Goal: Task Accomplishment & Management: Manage account settings

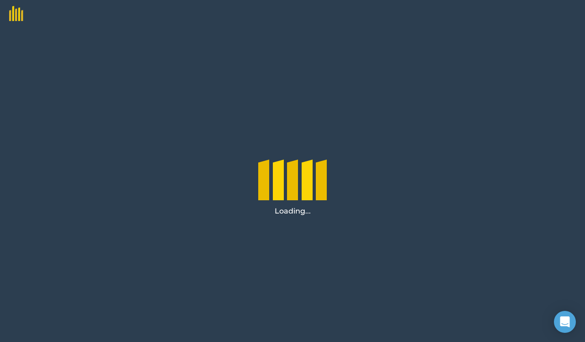
click at [443, 147] on div "Loading..." at bounding box center [292, 184] width 585 height 314
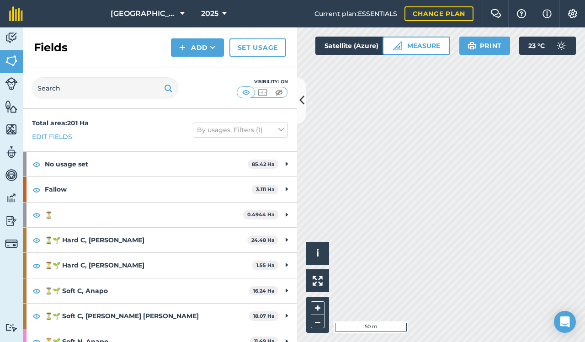
click at [14, 29] on link "Activity" at bounding box center [11, 38] width 23 height 23
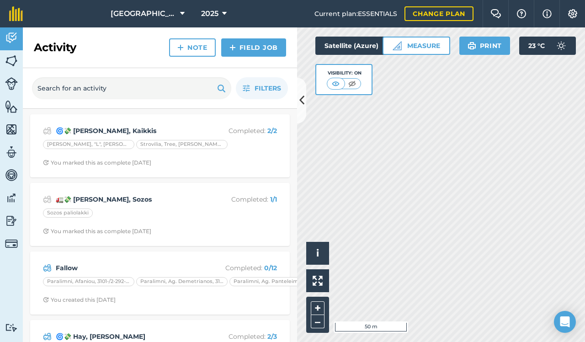
click at [250, 134] on p "Completed : 2 / 2" at bounding box center [240, 131] width 73 height 10
click at [92, 127] on strong "🌀💸 [PERSON_NAME], Kaikkis" at bounding box center [128, 131] width 145 height 10
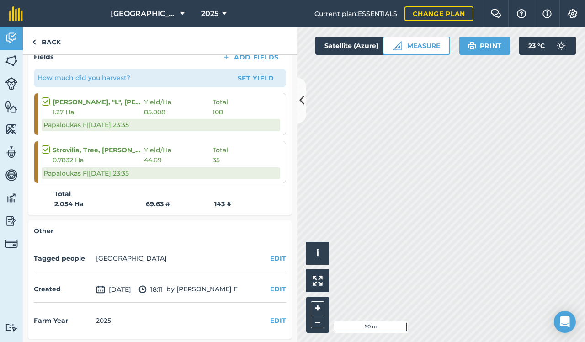
scroll to position [158, 0]
click at [278, 321] on button "EDIT" at bounding box center [278, 321] width 16 height 10
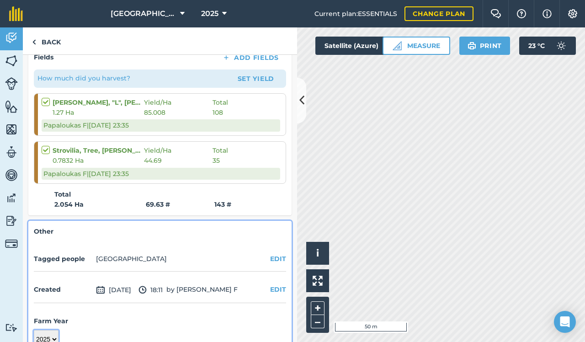
scroll to position [162, 0]
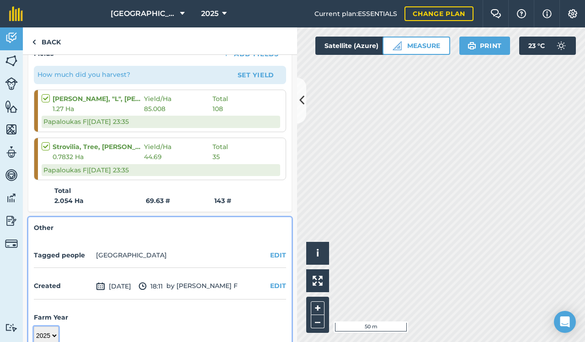
select select "2024"
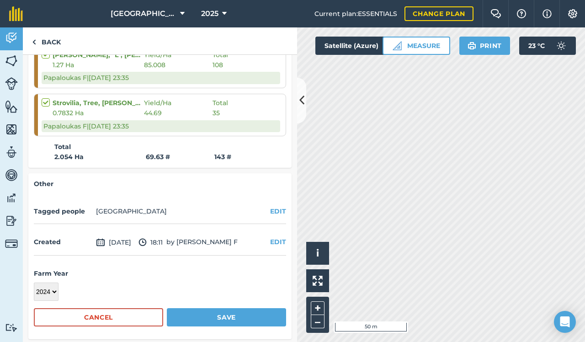
click at [212, 323] on button "Save" at bounding box center [226, 317] width 119 height 18
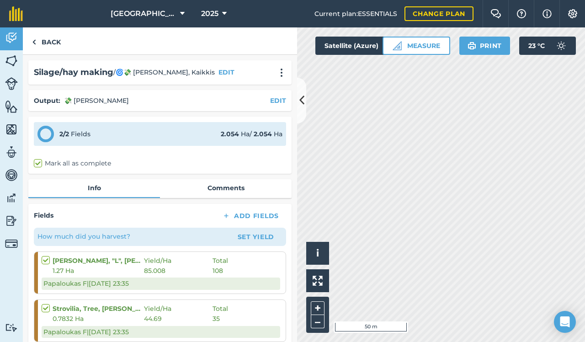
scroll to position [0, 0]
click at [12, 40] on img at bounding box center [11, 38] width 13 height 14
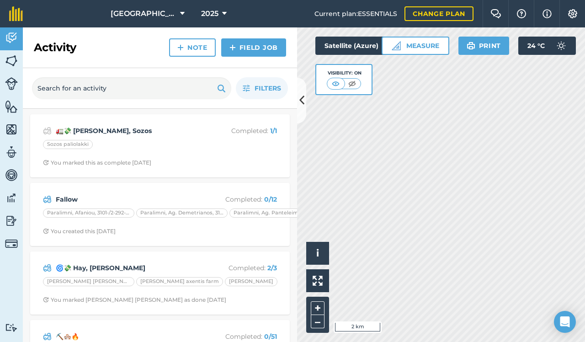
click at [128, 124] on div "🚛💸 Silage, Sozos Completed : 1 / 1 Sozos paliolakki You marked this as complete…" at bounding box center [160, 146] width 249 height 52
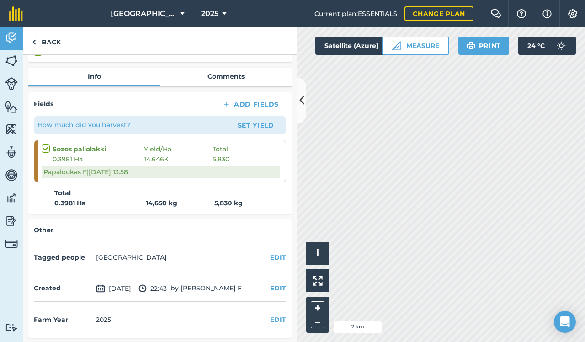
scroll to position [111, 0]
click at [284, 320] on button "EDIT" at bounding box center [278, 320] width 16 height 10
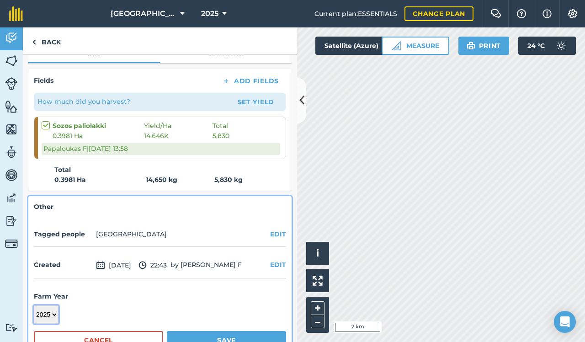
select select "2024"
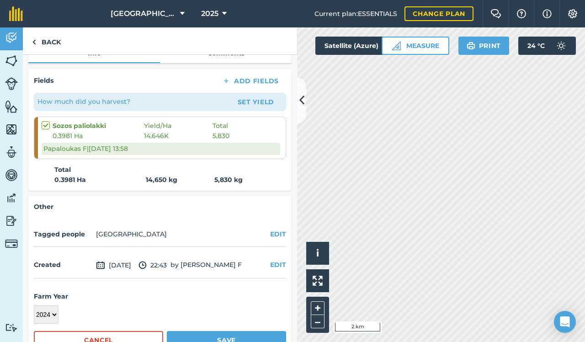
click at [216, 341] on button "Save" at bounding box center [226, 340] width 119 height 18
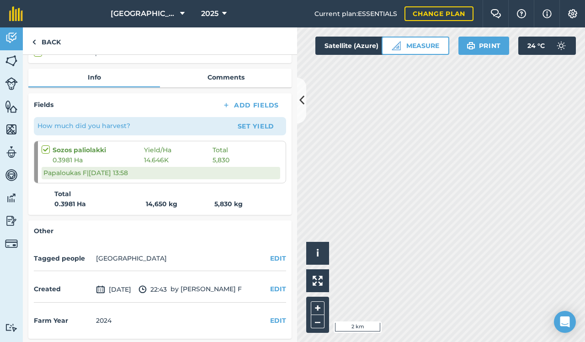
click at [14, 42] on img at bounding box center [11, 38] width 13 height 14
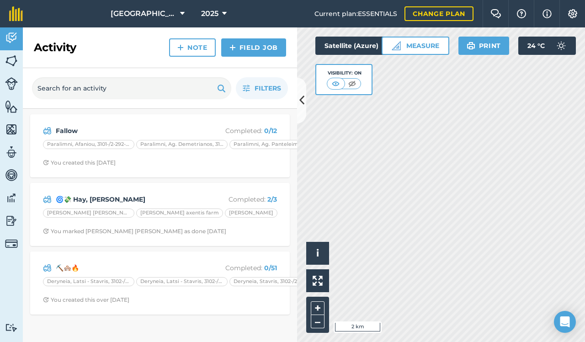
click at [90, 193] on div "🌀💸 Hay, Nikos Germanos Completed : 2 / 3 Nikos germanos Agia Paraskeui Nikos ge…" at bounding box center [160, 214] width 249 height 52
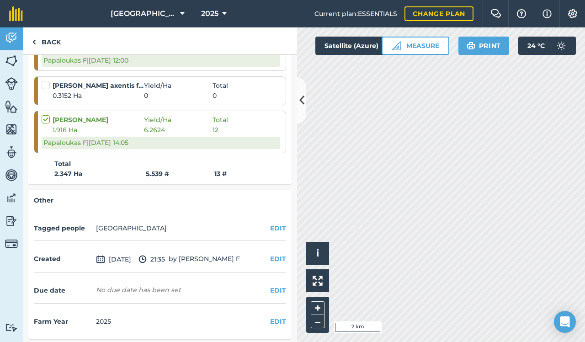
scroll to position [223, 0]
click at [274, 317] on button "EDIT" at bounding box center [278, 322] width 16 height 10
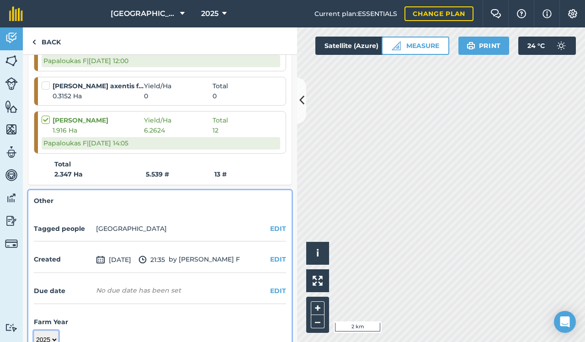
scroll to position [226, 0]
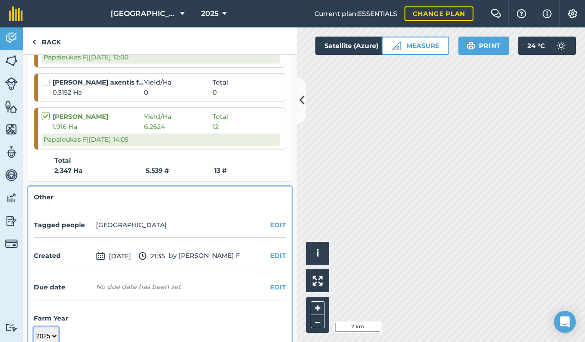
select select "2024"
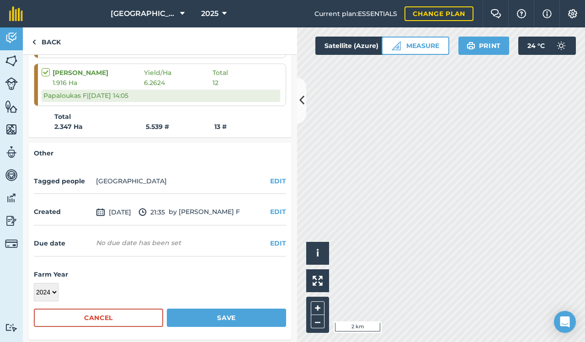
click at [254, 310] on button "Save" at bounding box center [226, 317] width 119 height 18
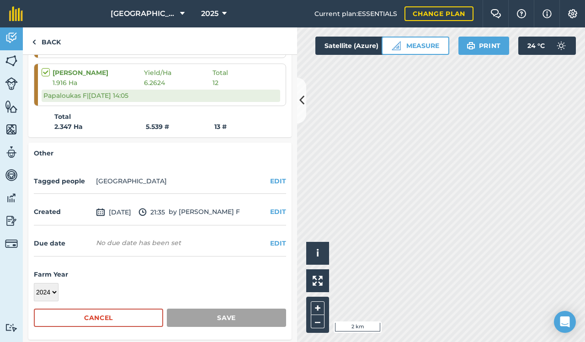
scroll to position [223, 0]
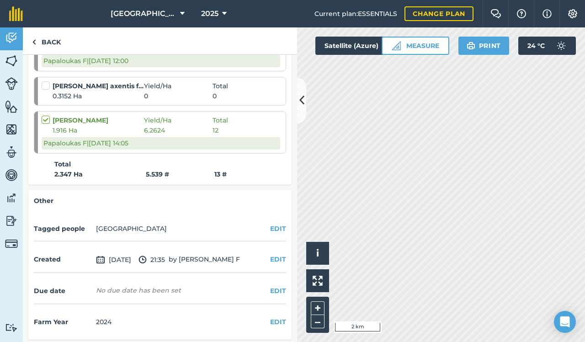
click at [13, 37] on img at bounding box center [11, 38] width 13 height 14
